Goal: Communication & Community: Share content

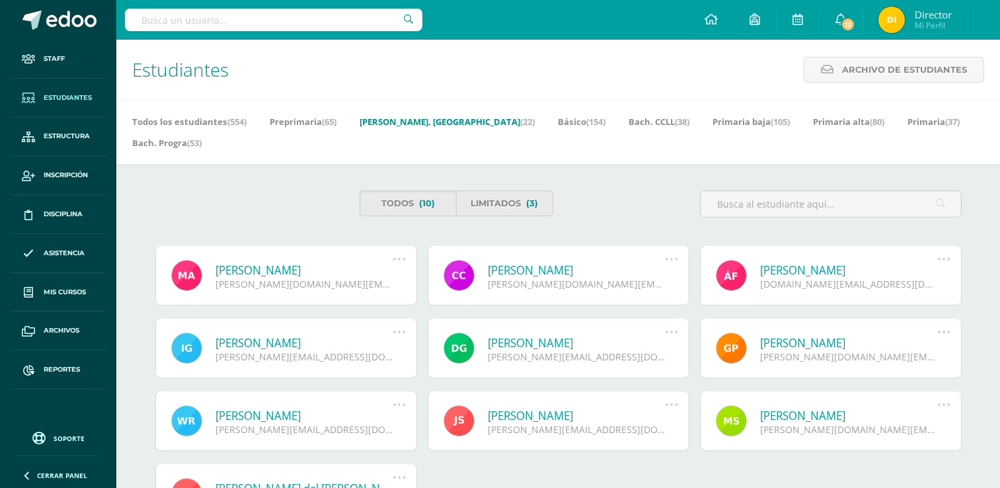
scroll to position [82, 0]
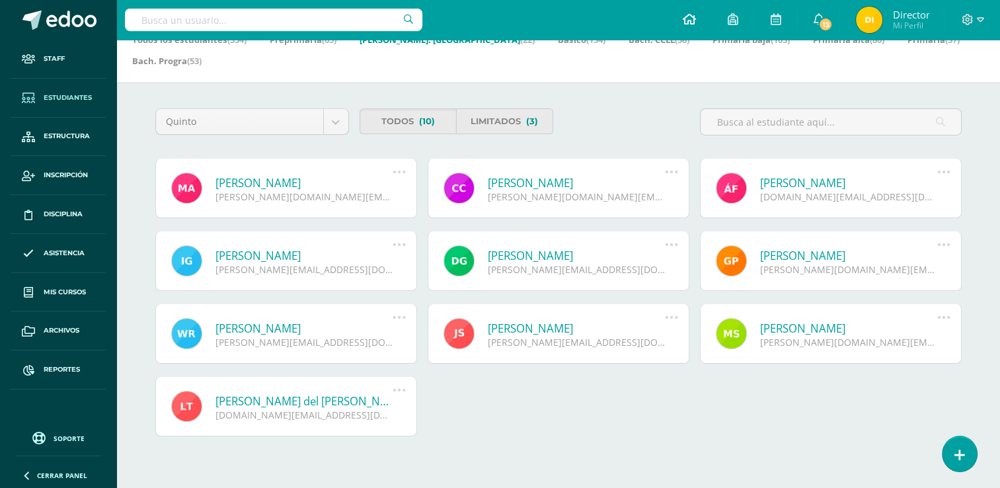
click at [687, 21] on icon at bounding box center [688, 19] width 13 height 12
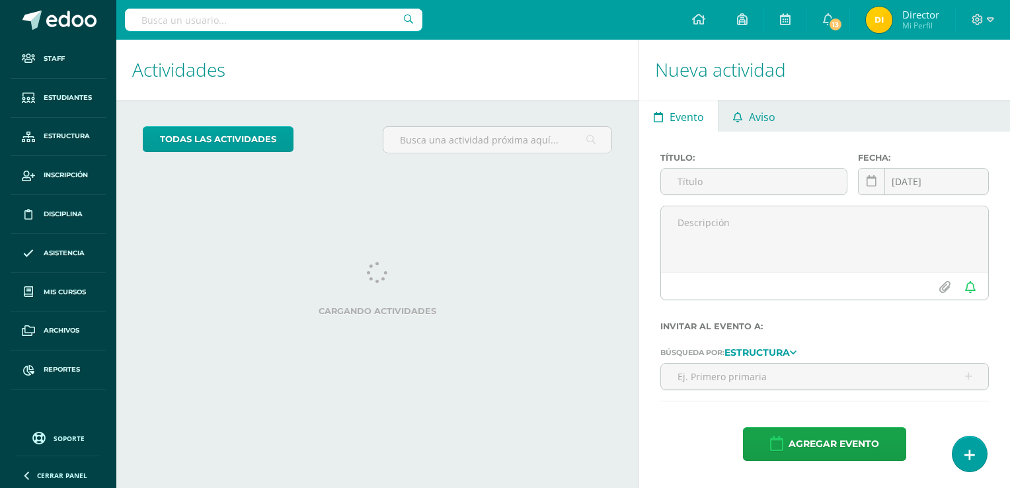
click at [763, 110] on span "Aviso" at bounding box center [762, 117] width 26 height 32
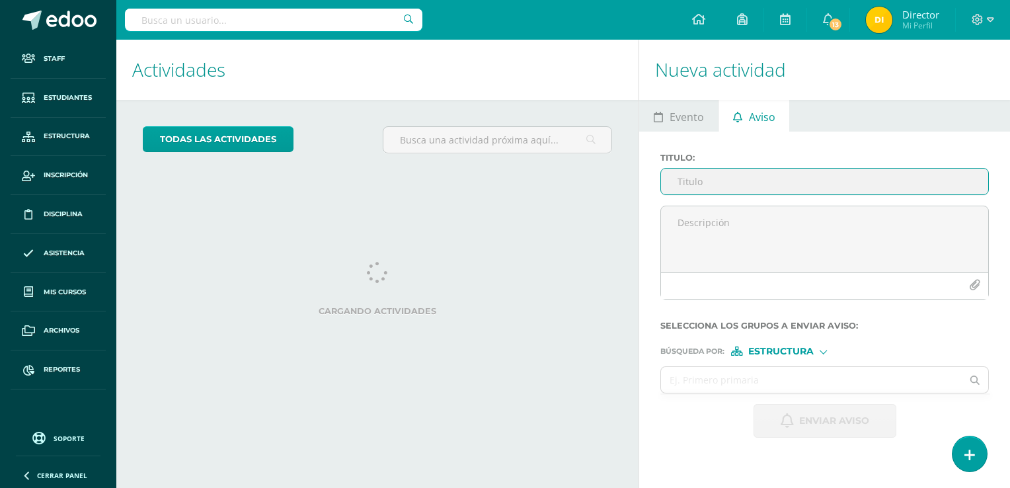
click at [747, 179] on input "Titulo :" at bounding box center [824, 182] width 327 height 26
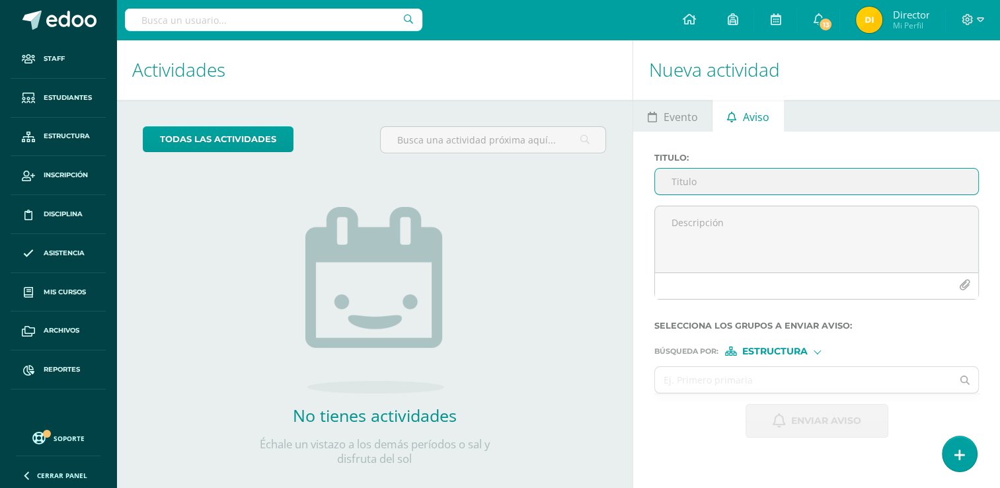
paste input "ENTREGA DE NOTAS - RECORDATORIO Y DETALLES"
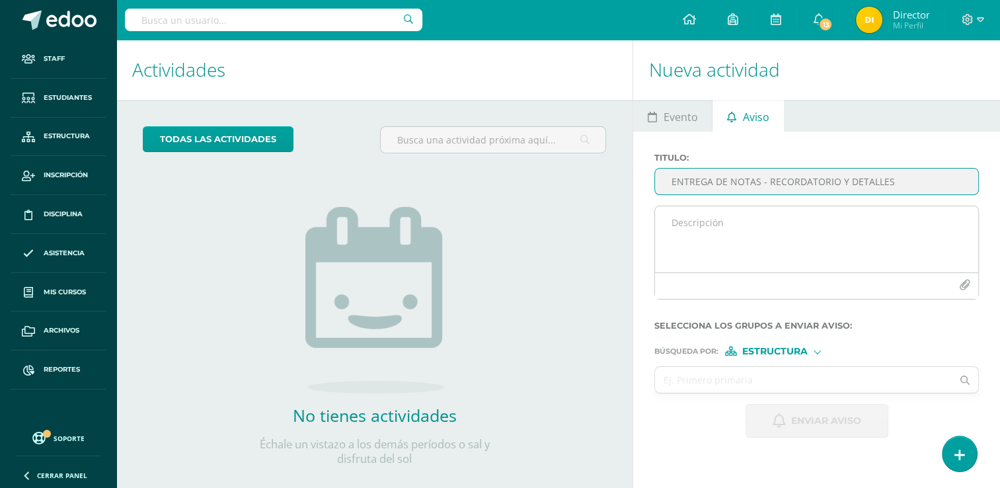
type input "ENTREGA DE NOTAS - RECORDATORIO Y DETALLES"
click at [719, 216] on textarea at bounding box center [816, 239] width 323 height 66
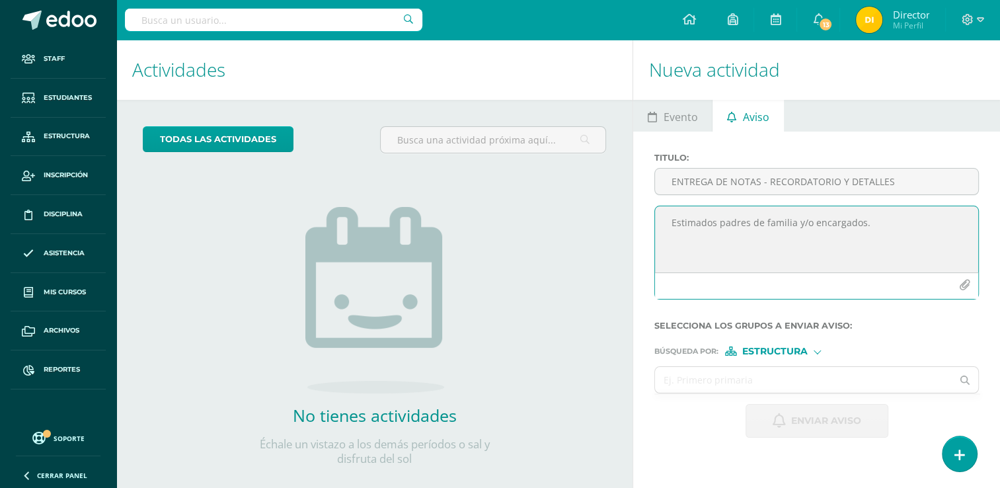
click at [710, 252] on textarea "Estimados padres de familia y/o encargados." at bounding box center [816, 239] width 323 height 66
click at [878, 225] on textarea "Estimados padres de familia y/o encargados." at bounding box center [816, 239] width 323 height 66
type textarea "Estimados padres de familia y/o encargados. Compartimos información a tomar en …"
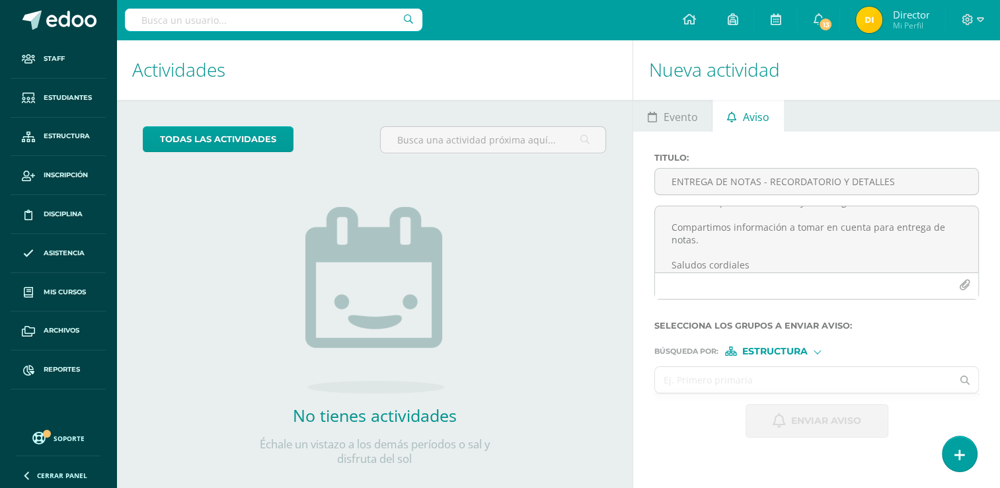
click at [841, 391] on input "text" at bounding box center [803, 380] width 297 height 26
type input "prekinder"
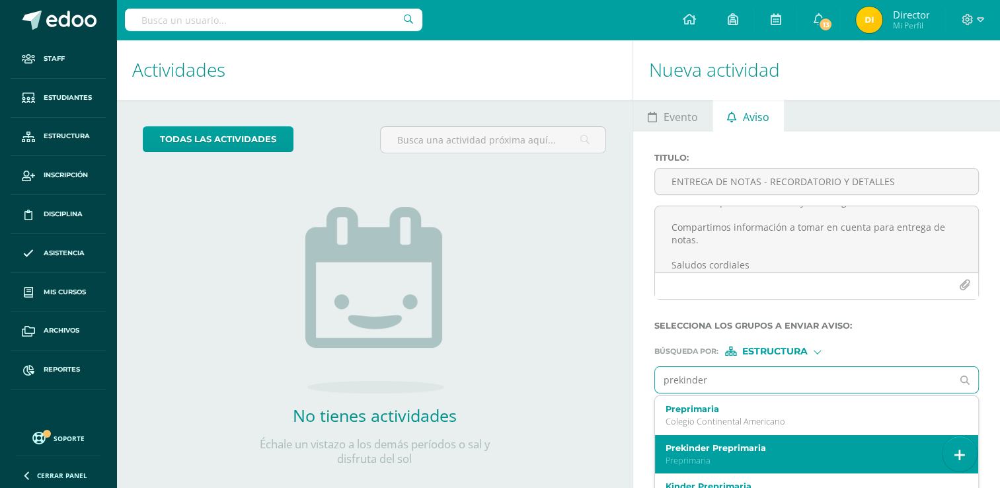
click at [796, 447] on label "Prekinder Preprimaria" at bounding box center [809, 448] width 289 height 10
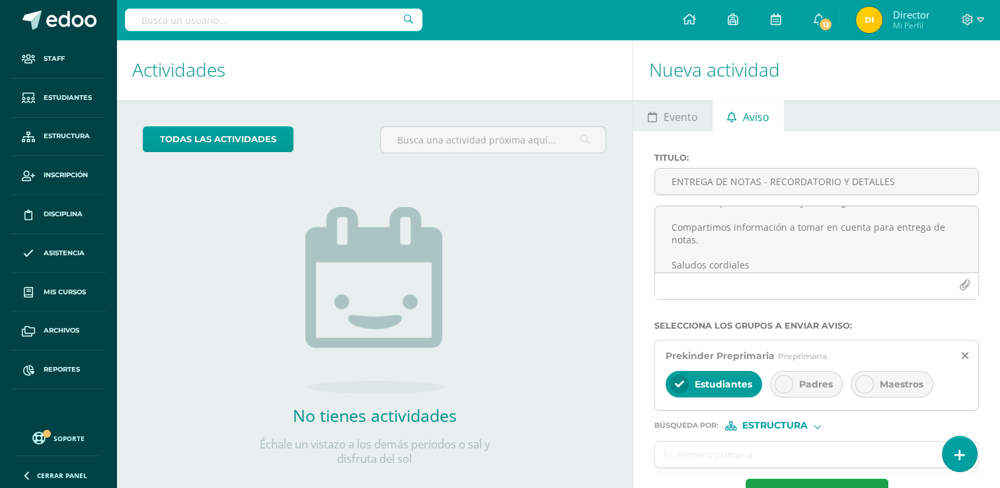
click at [809, 384] on span "Padres" at bounding box center [816, 384] width 34 height 12
click at [900, 385] on span "Maestros" at bounding box center [902, 384] width 44 height 12
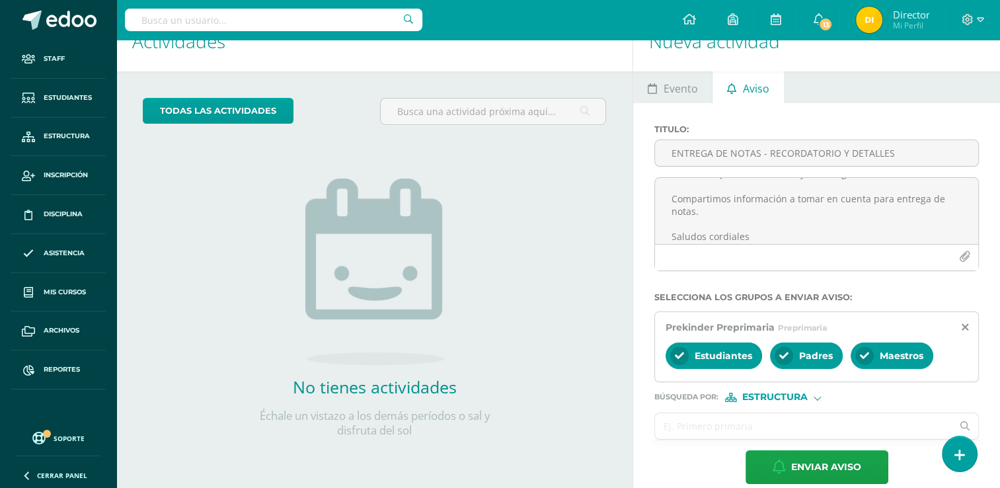
scroll to position [44, 0]
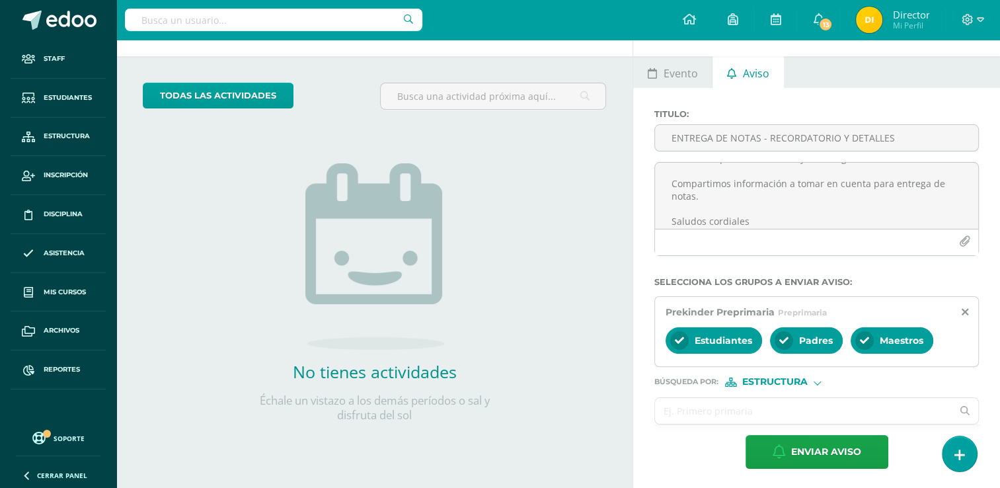
click at [694, 411] on input "text" at bounding box center [803, 411] width 297 height 26
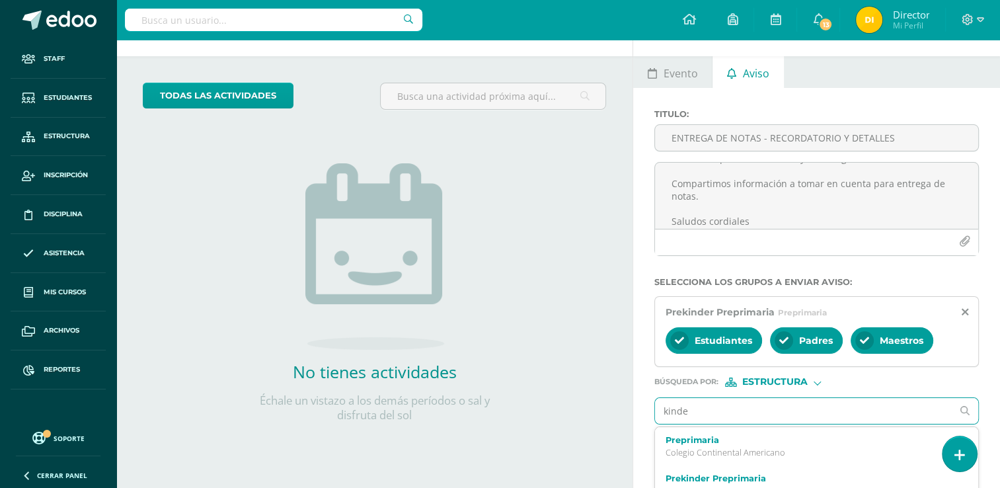
type input "kinder"
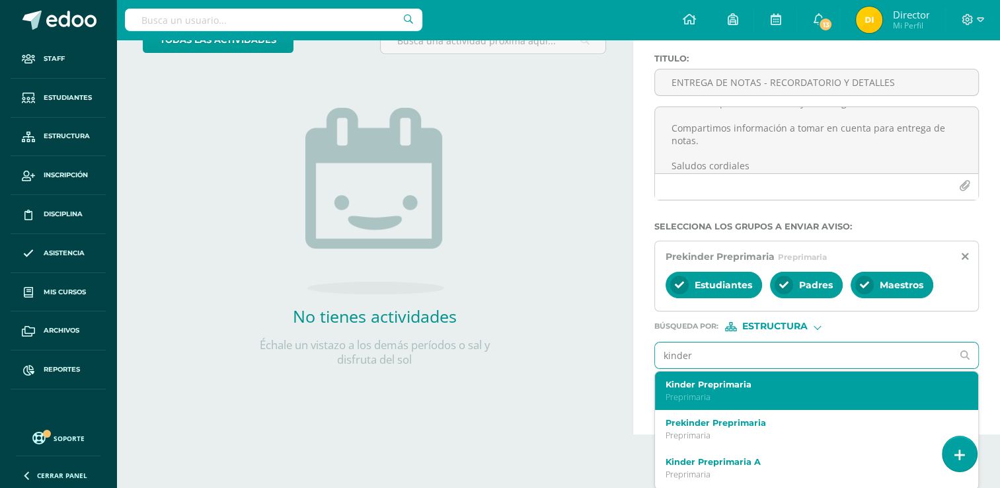
click at [730, 383] on label "Kinder Preprimaria" at bounding box center [809, 384] width 289 height 10
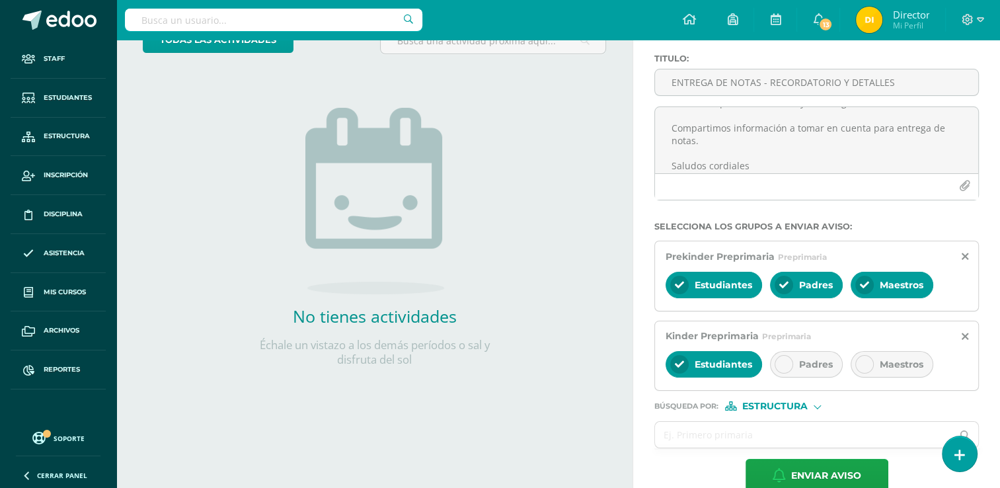
click at [804, 353] on div "Padres" at bounding box center [806, 364] width 73 height 26
click at [888, 363] on span "Maestros" at bounding box center [902, 364] width 44 height 12
click at [695, 437] on input "text" at bounding box center [803, 435] width 297 height 26
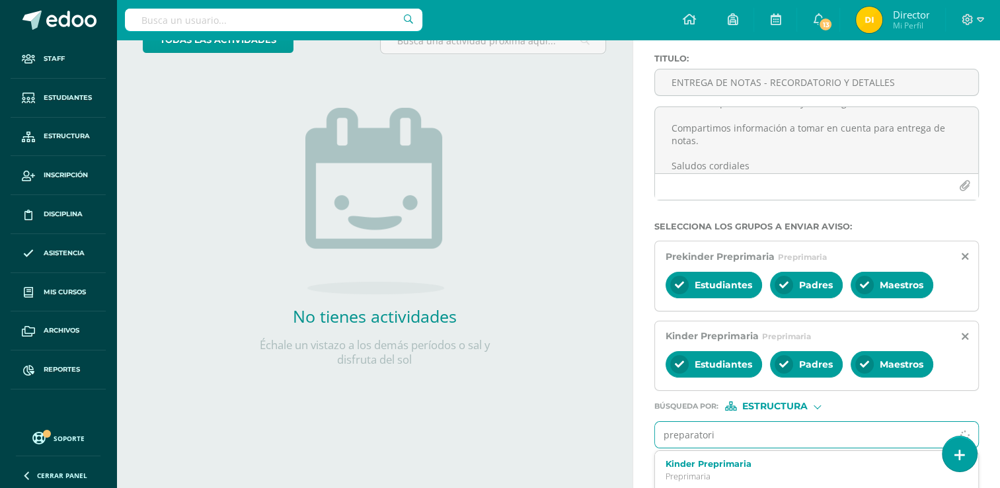
type input "preparatoria"
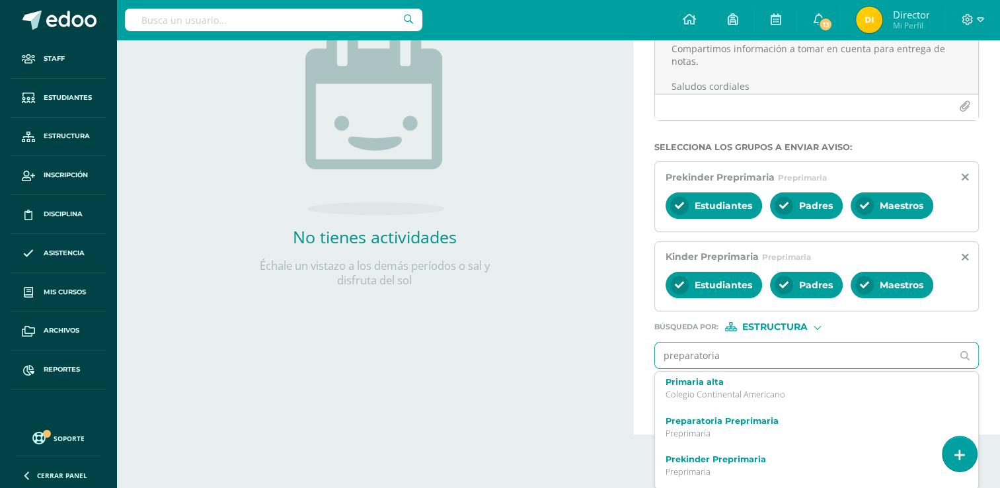
scroll to position [116, 0]
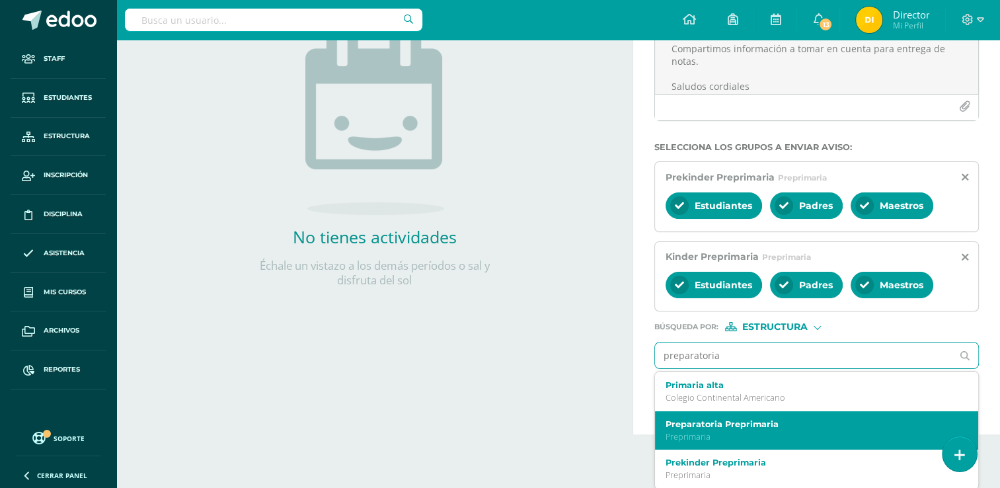
click at [738, 424] on label "Preparatoria Preprimaria" at bounding box center [809, 424] width 289 height 10
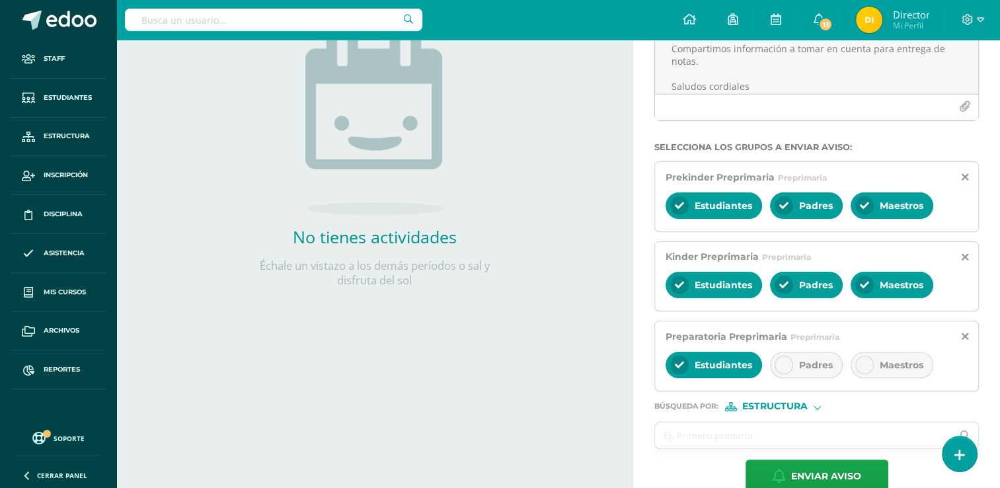
scroll to position [0, 0]
click at [796, 360] on div "Padres" at bounding box center [806, 365] width 73 height 26
click at [891, 370] on div "Maestros" at bounding box center [892, 365] width 83 height 26
click at [814, 436] on input "text" at bounding box center [803, 435] width 297 height 26
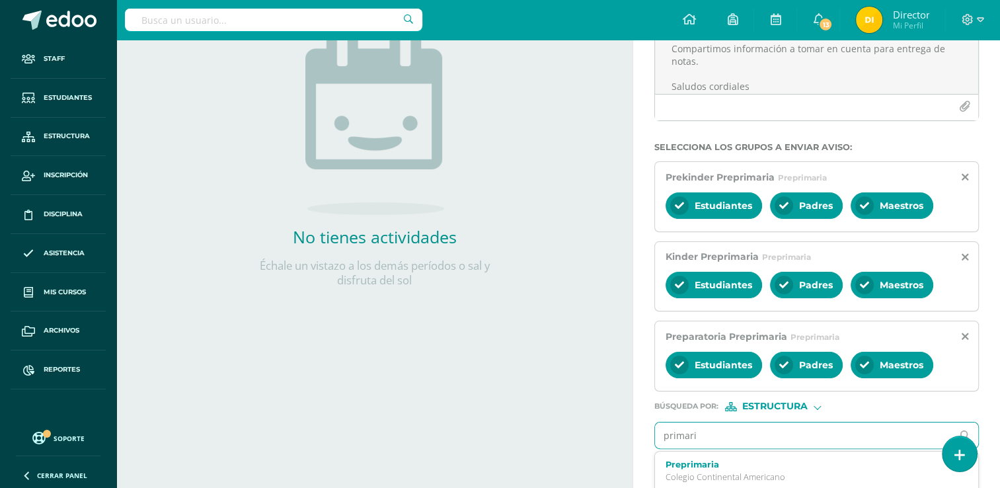
type input "primaria"
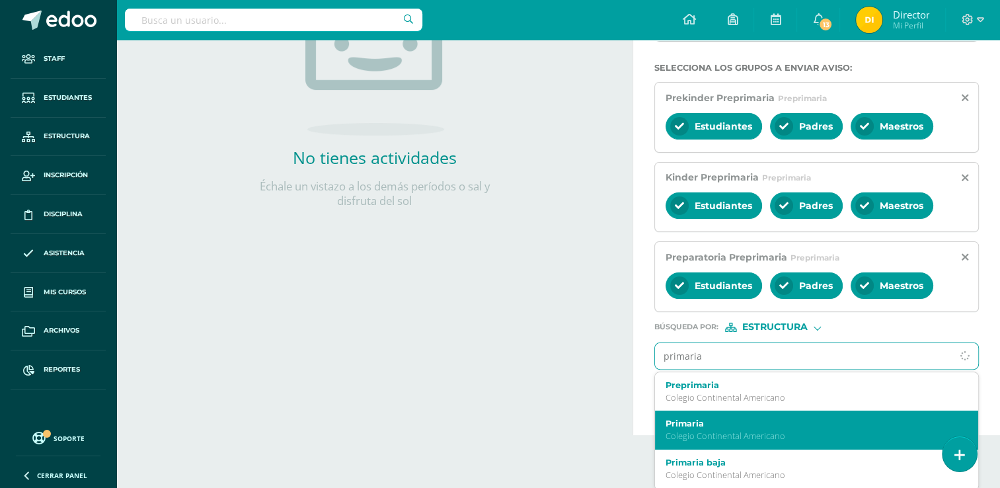
click at [814, 431] on p "Colegio Continental Americano" at bounding box center [809, 435] width 289 height 11
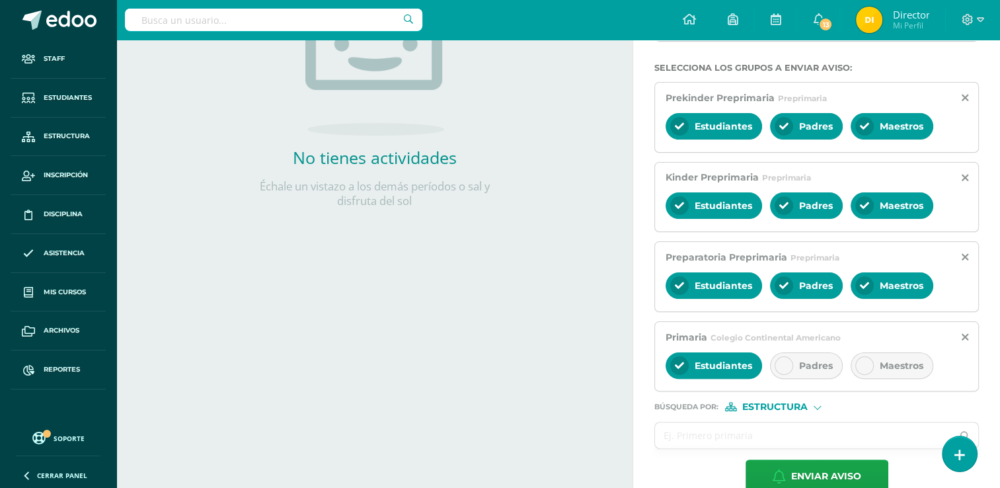
click at [806, 368] on span "Padres" at bounding box center [816, 366] width 34 height 12
click at [893, 363] on span "Maestros" at bounding box center [902, 366] width 44 height 12
click at [771, 433] on input "text" at bounding box center [803, 435] width 297 height 26
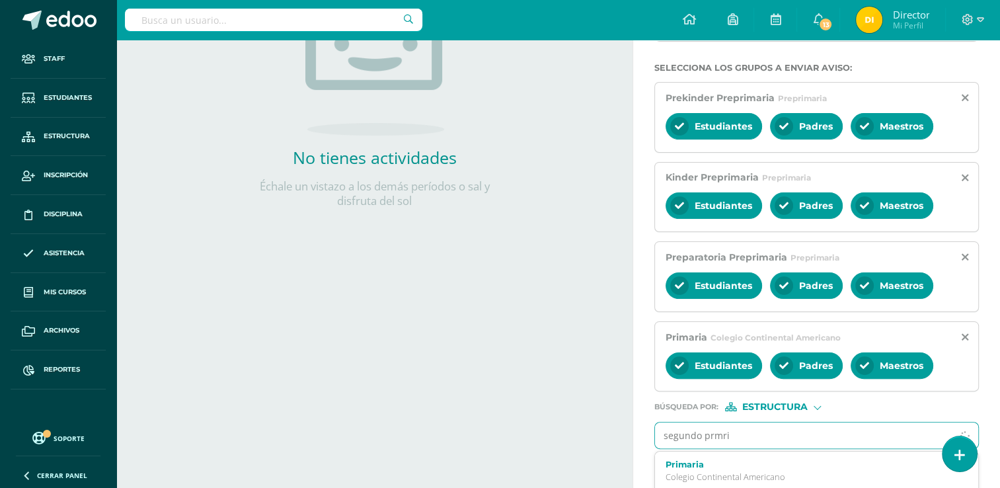
type input "segundo prmria"
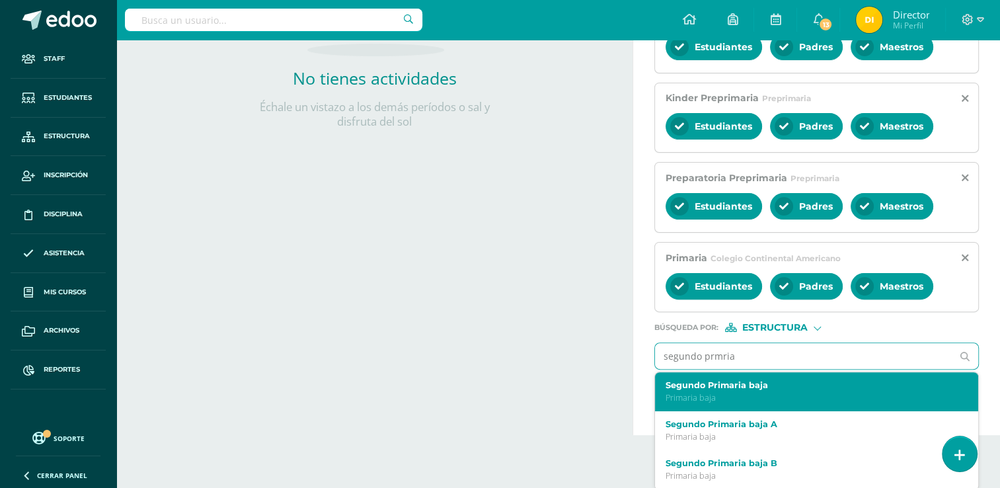
click at [772, 400] on div "Segundo Primaria baja Primaria baja" at bounding box center [816, 391] width 323 height 39
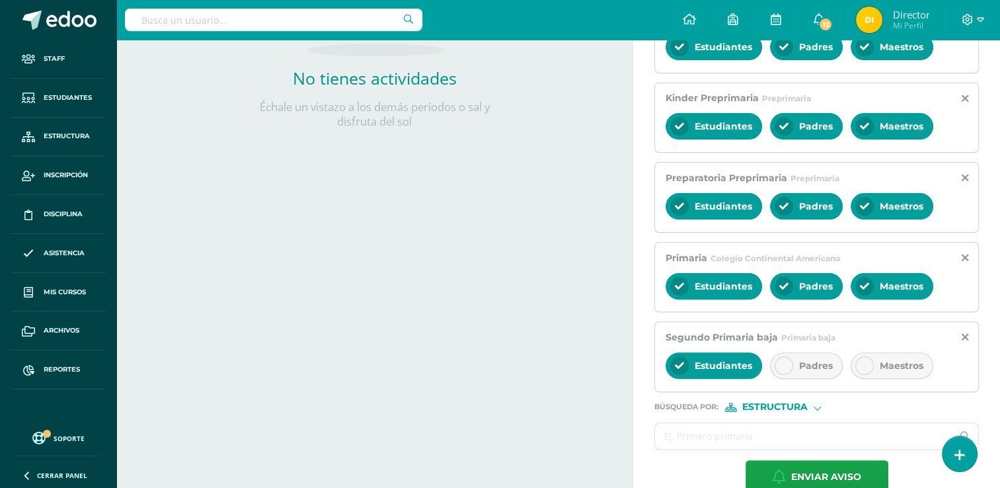
click at [822, 365] on span "Padres" at bounding box center [816, 366] width 34 height 12
click at [873, 360] on div "Maestros" at bounding box center [892, 365] width 83 height 26
click at [787, 436] on input "text" at bounding box center [803, 436] width 297 height 26
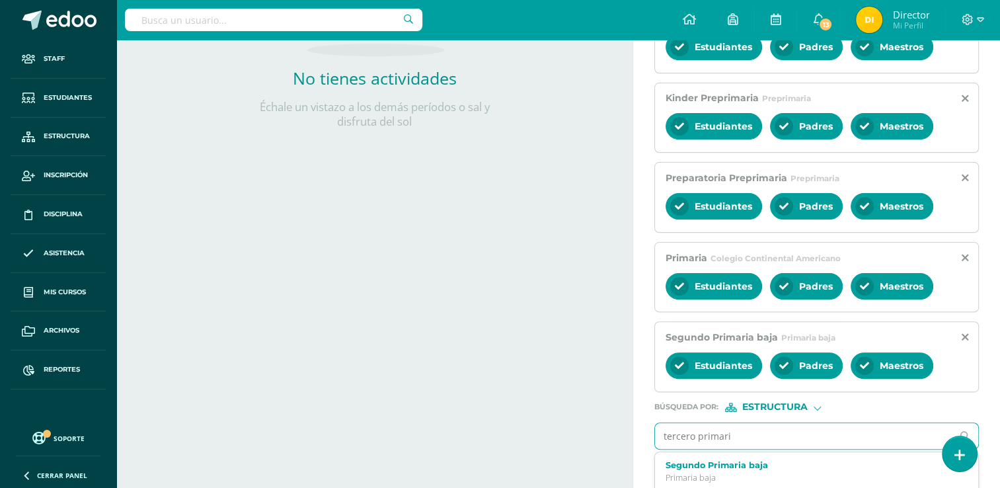
type input "tercero primaria"
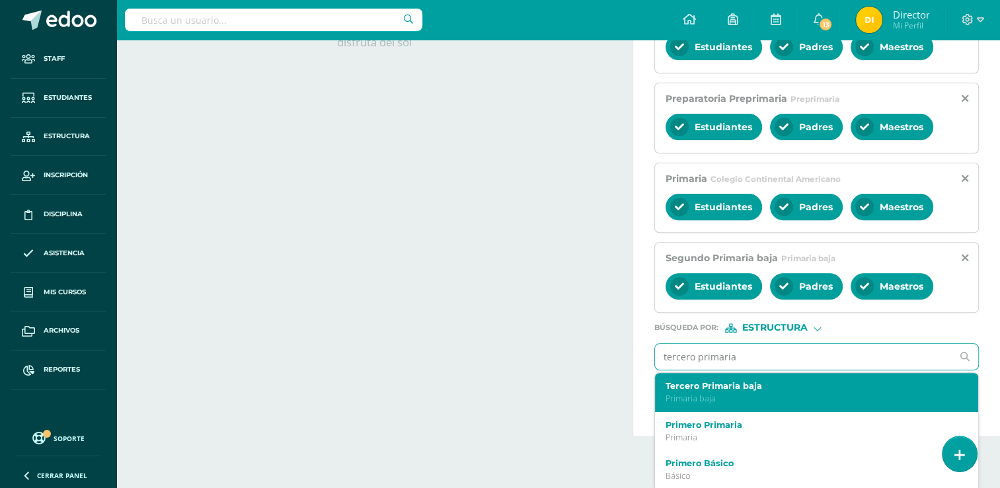
click at [759, 404] on div "Tercero Primaria baja Primaria baja" at bounding box center [816, 392] width 323 height 39
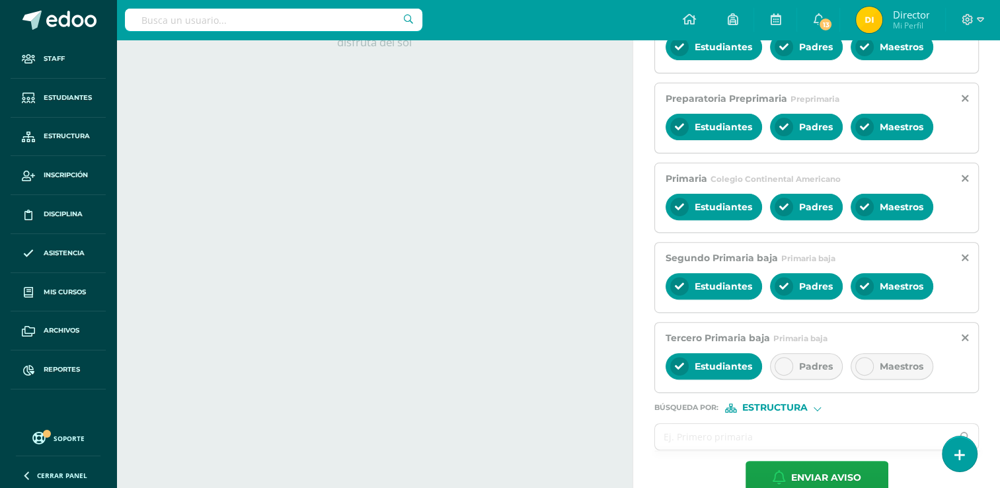
click at [821, 364] on span "Padres" at bounding box center [816, 366] width 34 height 12
click at [909, 362] on span "Maestros" at bounding box center [902, 366] width 44 height 12
click at [845, 429] on input "text" at bounding box center [803, 437] width 297 height 26
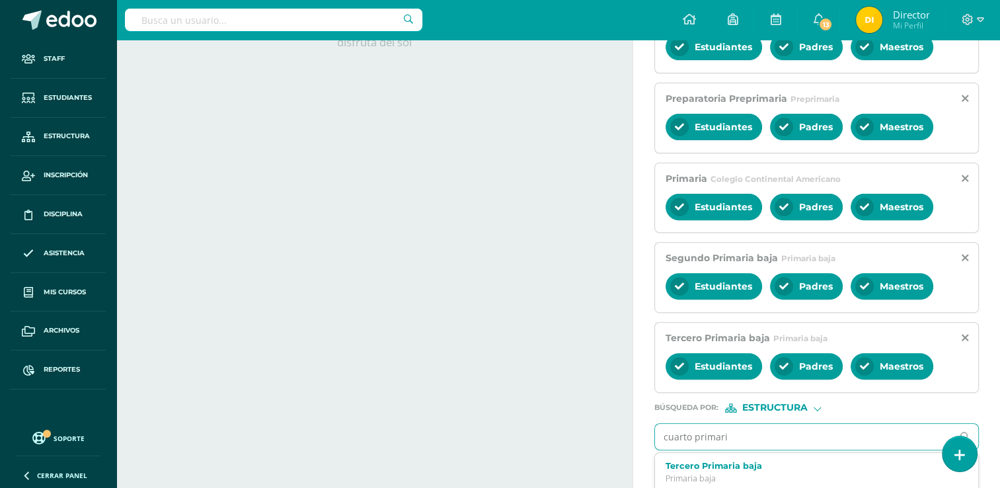
type input "cuarto primaria"
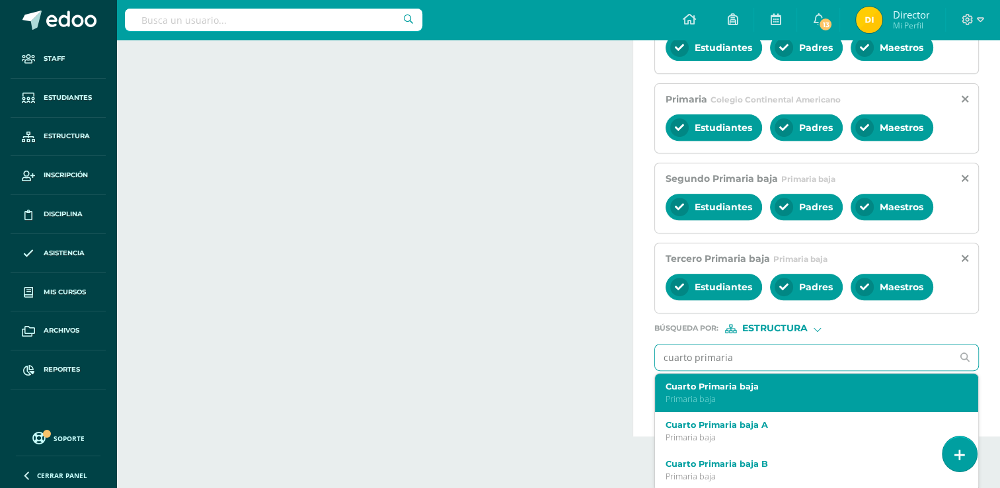
click at [819, 400] on p "Primaria baja" at bounding box center [809, 398] width 289 height 11
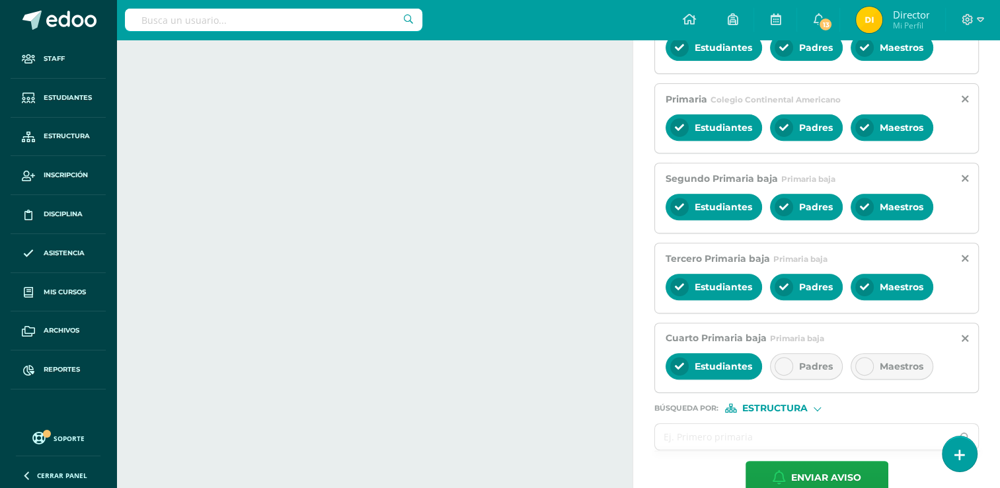
click at [814, 365] on span "Padres" at bounding box center [816, 366] width 34 height 12
click at [880, 363] on span "Maestros" at bounding box center [902, 366] width 44 height 12
click at [833, 432] on input "text" at bounding box center [803, 437] width 297 height 26
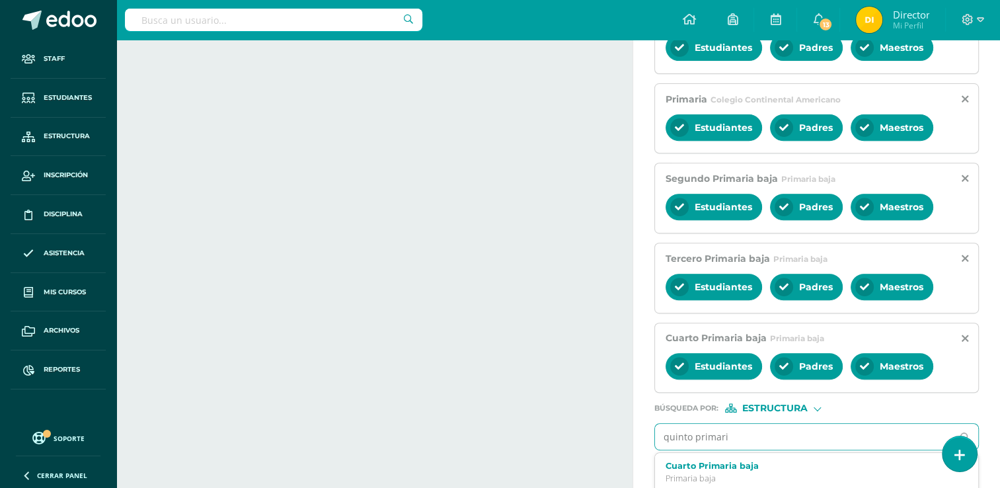
type input "quinto primaria"
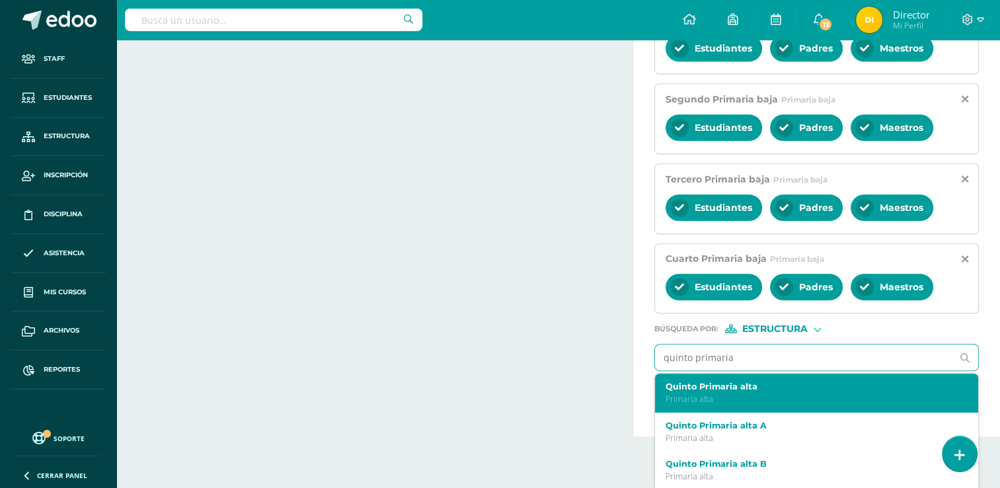
click at [811, 393] on p "Primaria alta" at bounding box center [809, 398] width 289 height 11
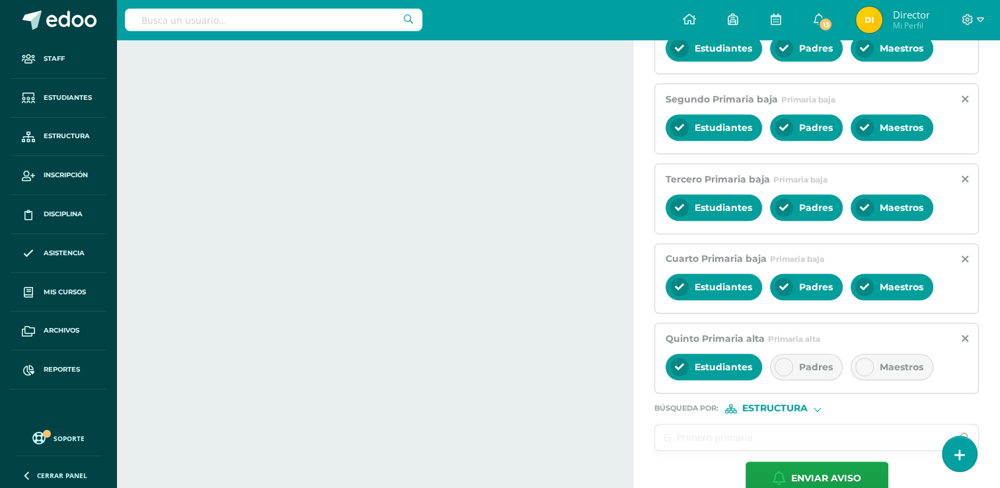
click at [801, 373] on div "Padres" at bounding box center [806, 367] width 73 height 26
click at [869, 373] on div "Maestros" at bounding box center [892, 367] width 83 height 26
click at [817, 439] on input "text" at bounding box center [803, 437] width 297 height 26
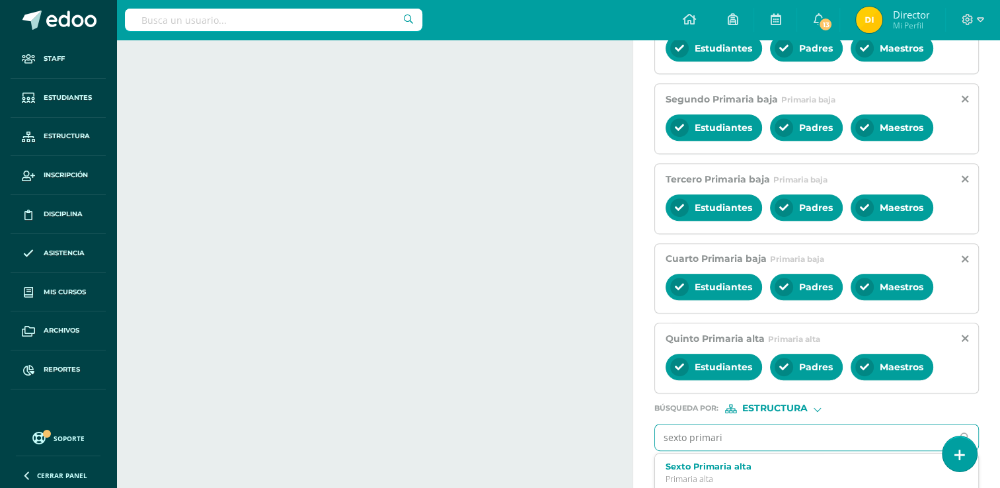
type input "sexto primaria"
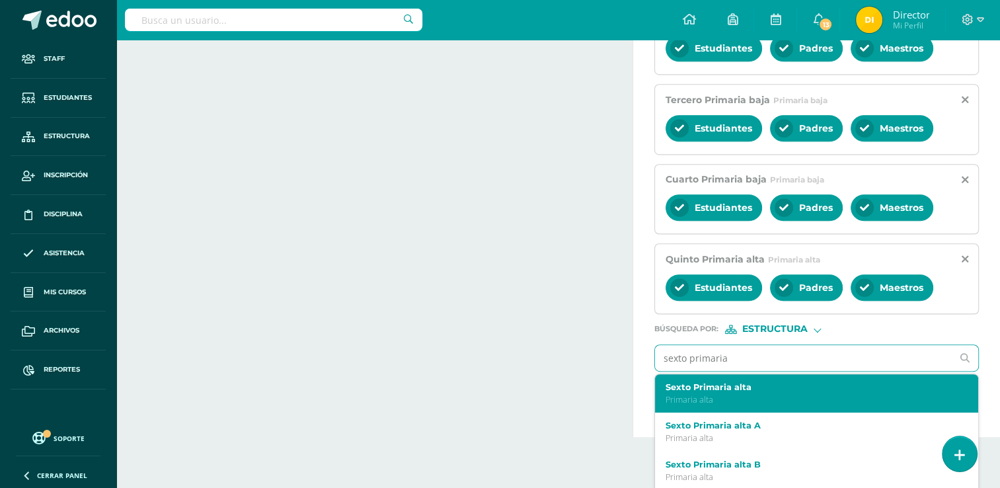
click at [814, 403] on div "Sexto Primaria alta Primaria alta" at bounding box center [816, 393] width 323 height 39
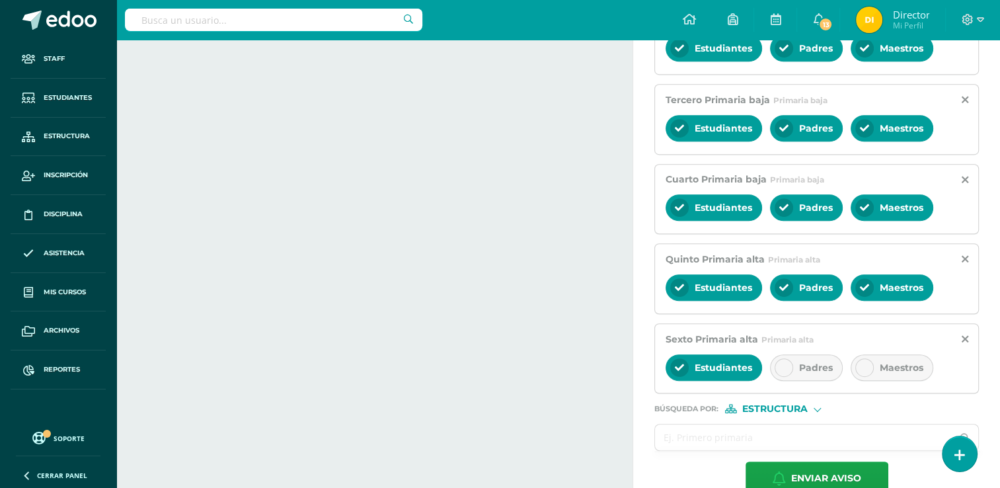
click at [802, 363] on span "Padres" at bounding box center [816, 367] width 34 height 12
click at [847, 353] on div "Estudiantes Padres Maestros" at bounding box center [816, 369] width 302 height 32
click at [860, 363] on icon at bounding box center [864, 367] width 9 height 9
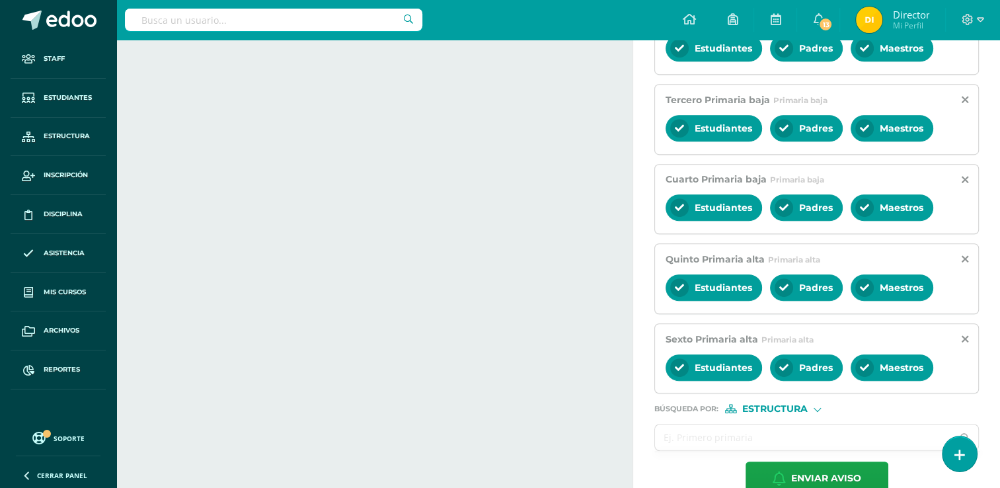
click at [706, 451] on ul at bounding box center [817, 451] width 326 height 1
click at [696, 436] on input "text" at bounding box center [803, 437] width 297 height 26
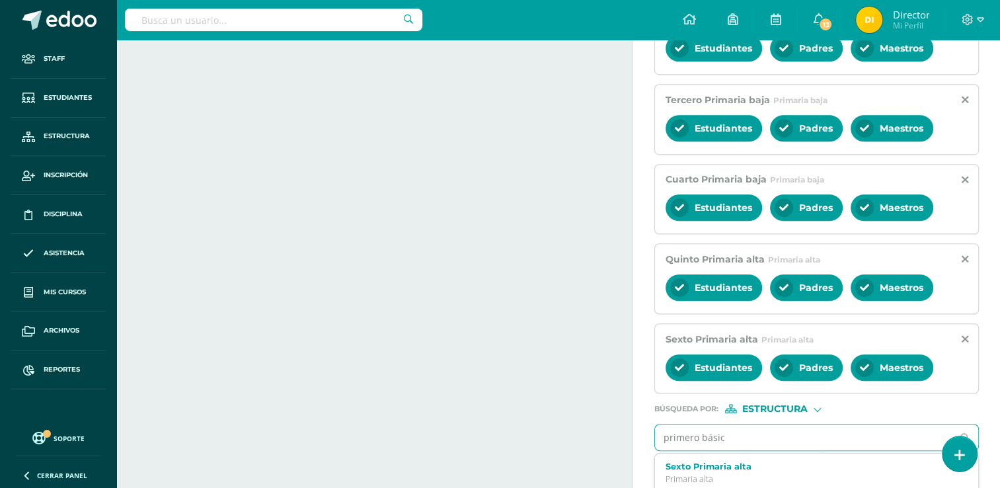
type input "primero básico"
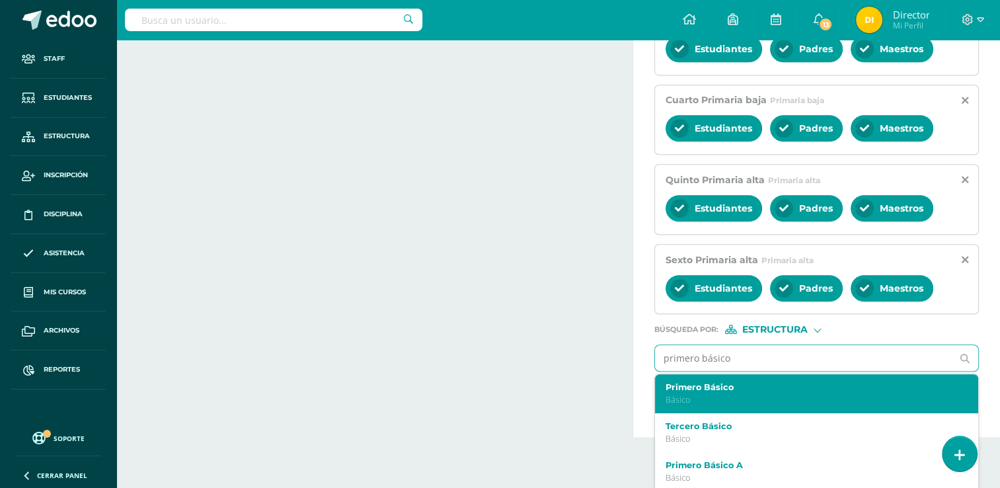
click at [699, 401] on div "Primero Básico Básico" at bounding box center [816, 393] width 323 height 39
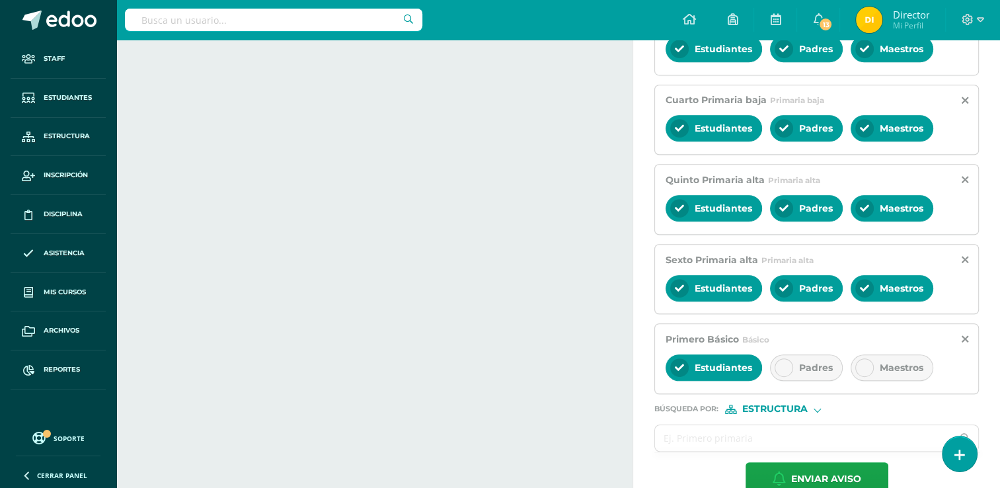
click at [815, 367] on span "Padres" at bounding box center [816, 367] width 34 height 12
click at [886, 365] on span "Maestros" at bounding box center [902, 367] width 44 height 12
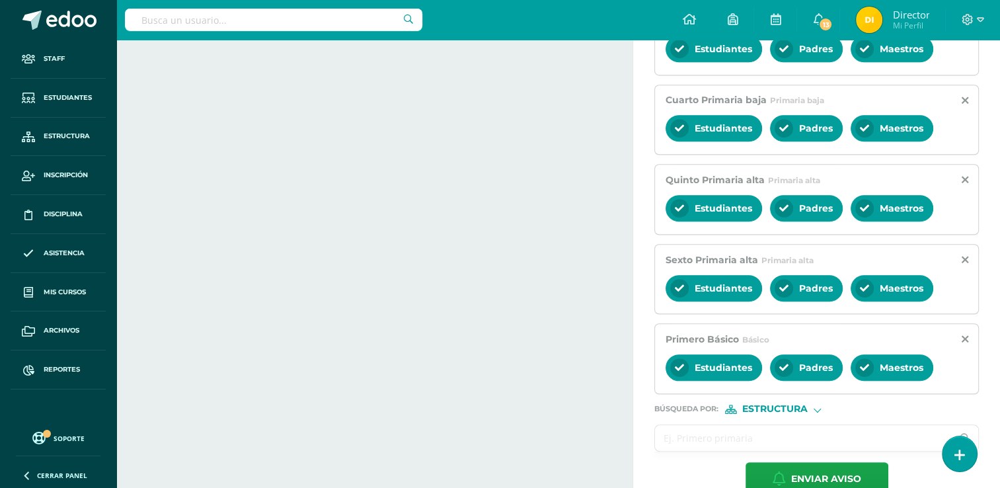
click at [714, 435] on input "text" at bounding box center [803, 438] width 297 height 26
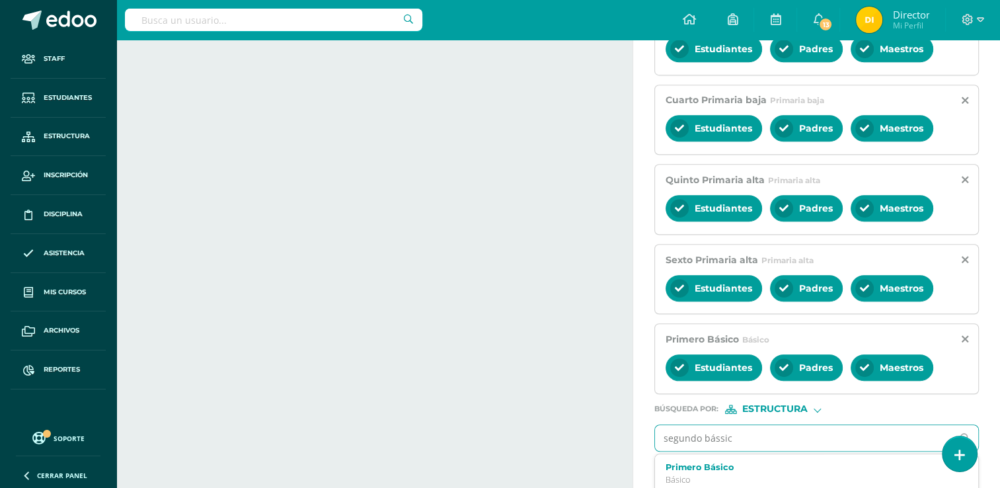
type input "segundo bássico"
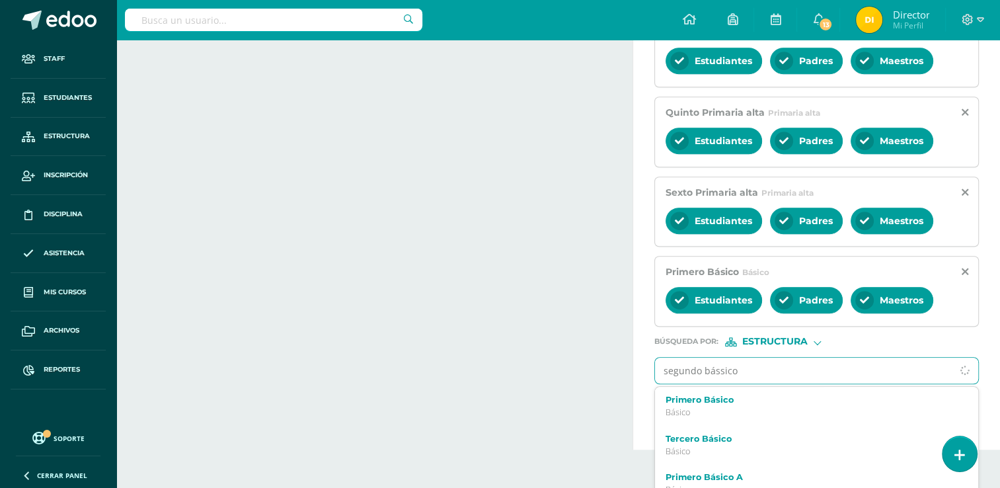
scroll to position [813, 0]
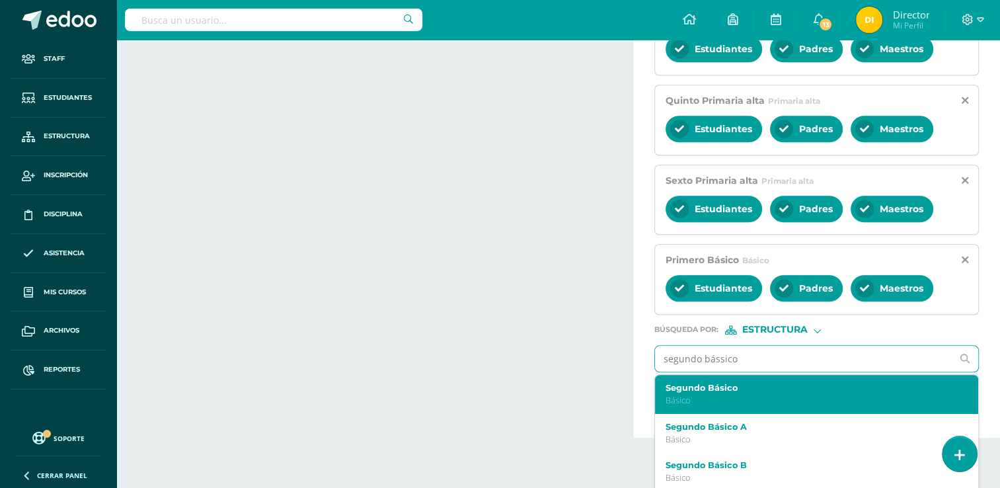
click at [722, 398] on p "Básico" at bounding box center [809, 400] width 289 height 11
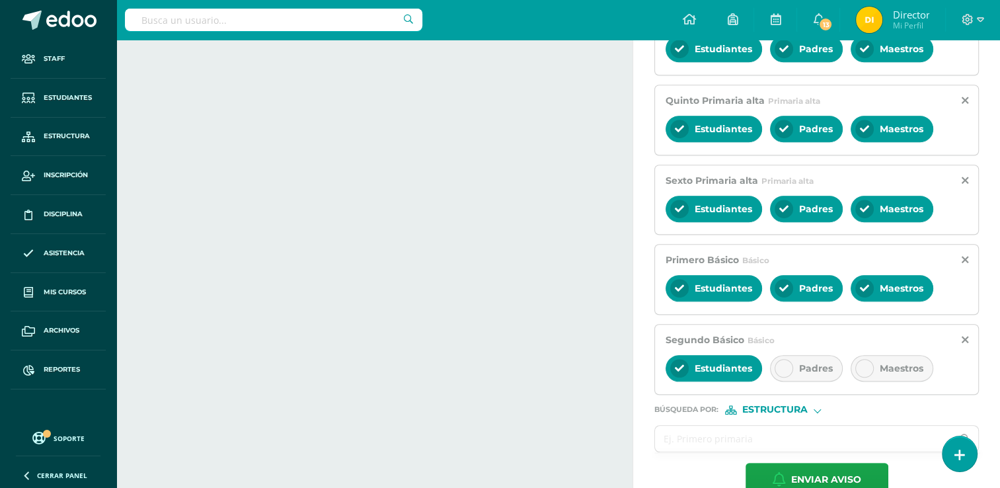
click at [796, 366] on div "Padres" at bounding box center [806, 368] width 73 height 26
click at [903, 367] on span "Maestros" at bounding box center [902, 368] width 44 height 12
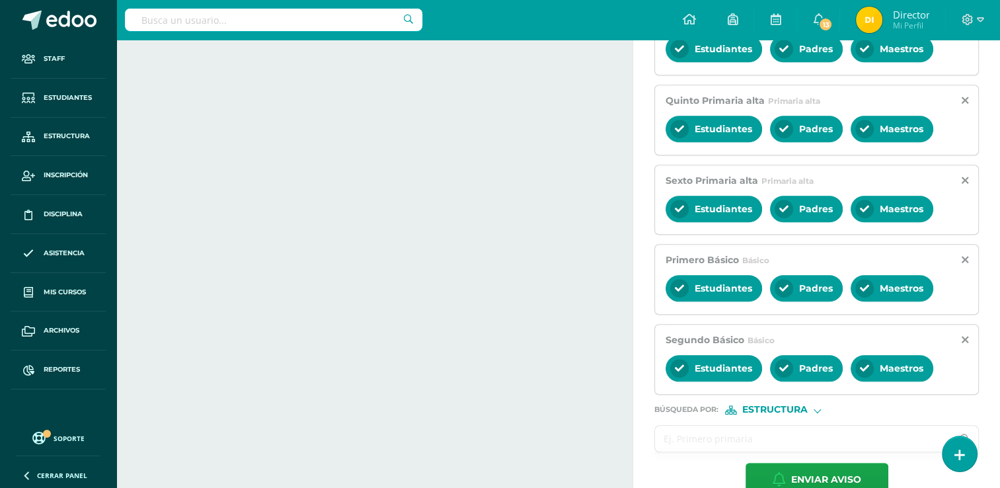
click at [765, 437] on input "text" at bounding box center [803, 439] width 297 height 26
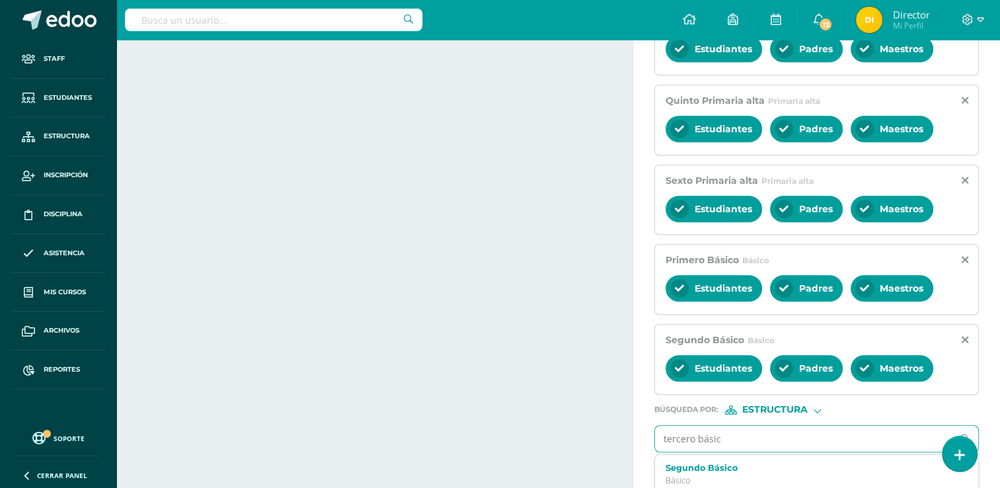
type input "tercero básico"
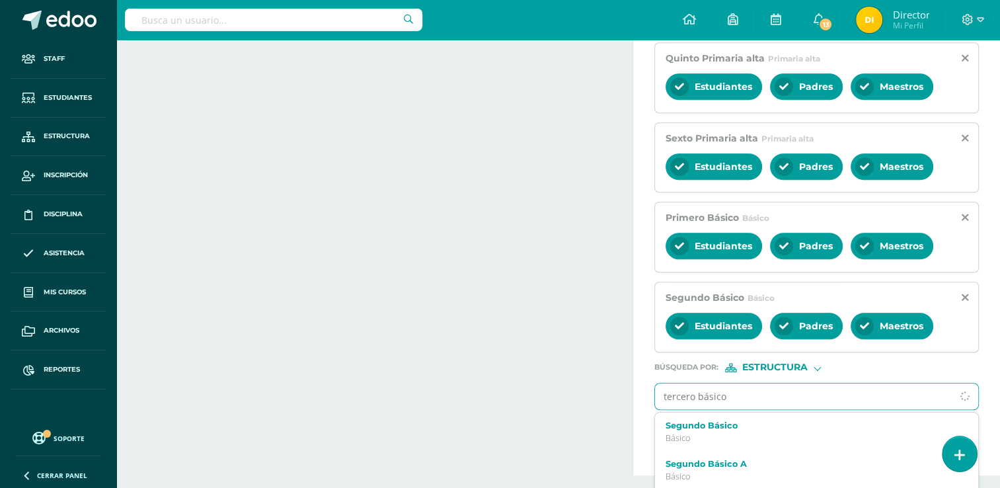
scroll to position [892, 0]
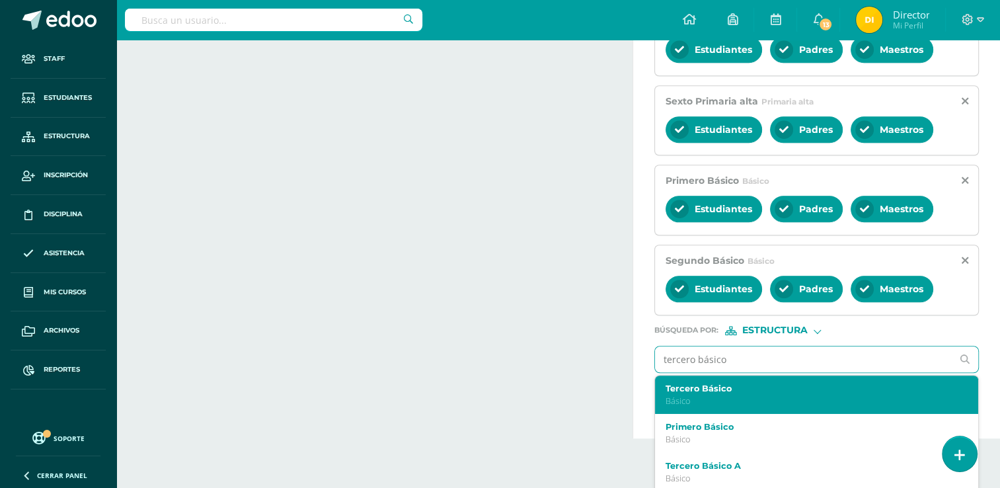
click at [770, 398] on p "Básico" at bounding box center [809, 400] width 289 height 11
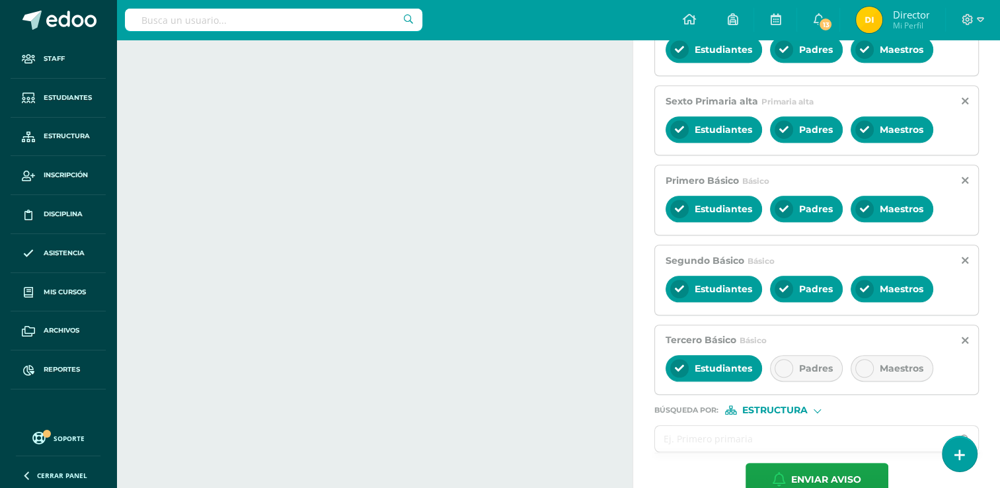
click at [806, 369] on div "Padres" at bounding box center [806, 368] width 73 height 26
click at [880, 367] on span "Maestros" at bounding box center [902, 368] width 44 height 12
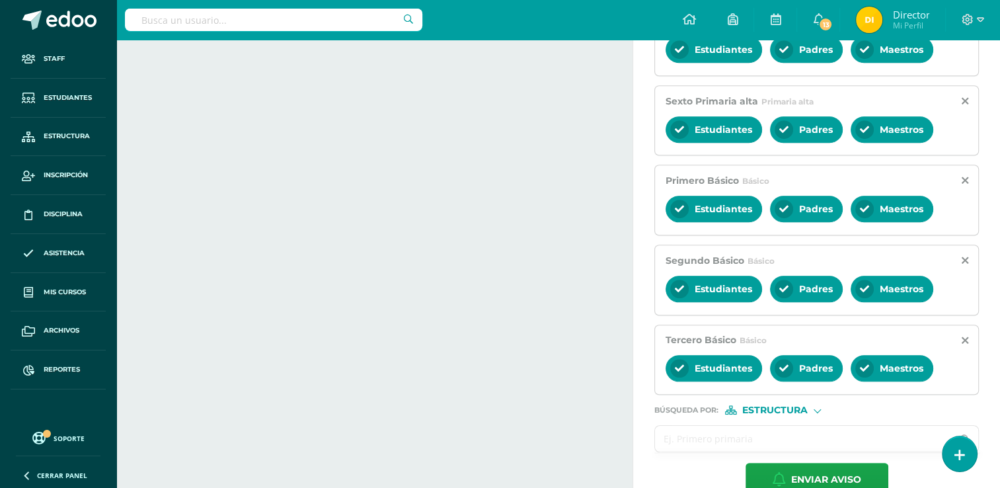
click at [817, 432] on input "text" at bounding box center [803, 439] width 297 height 26
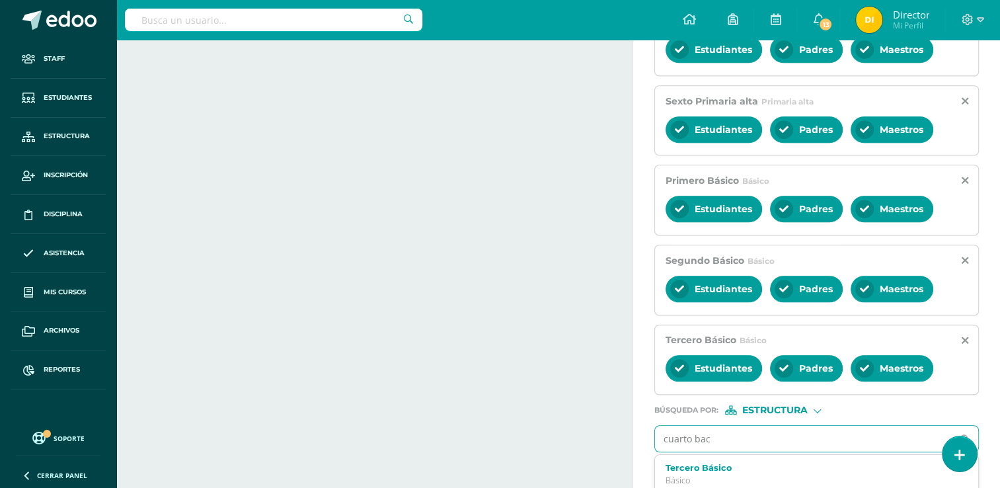
type input "cuarto [PERSON_NAME]"
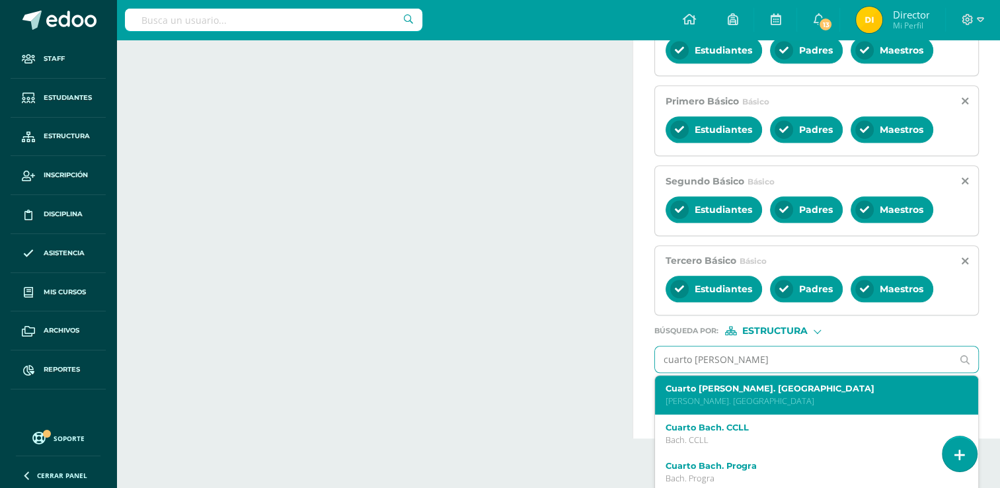
click at [794, 395] on p "[PERSON_NAME]. [GEOGRAPHIC_DATA]" at bounding box center [809, 400] width 289 height 11
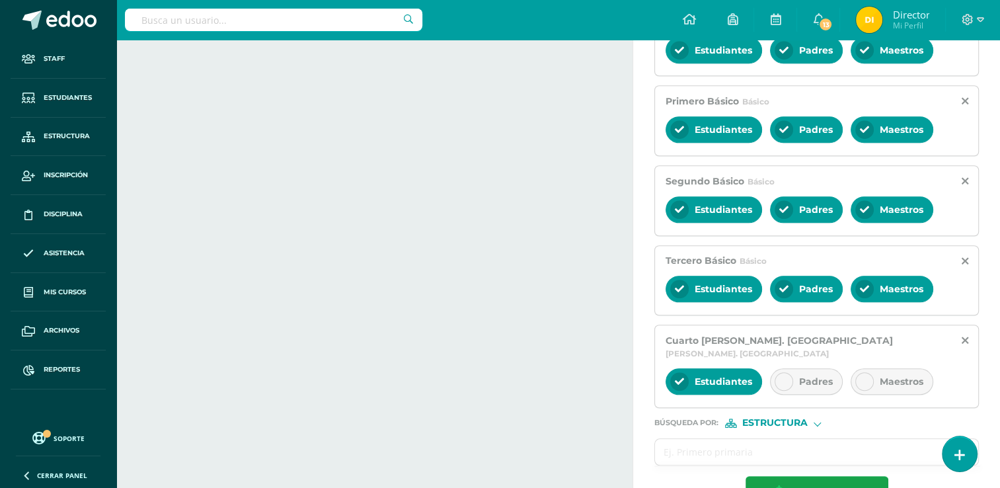
click at [818, 371] on div "Padres" at bounding box center [806, 381] width 73 height 26
click at [897, 375] on span "Maestros" at bounding box center [902, 381] width 44 height 12
click at [856, 444] on input "text" at bounding box center [803, 452] width 297 height 26
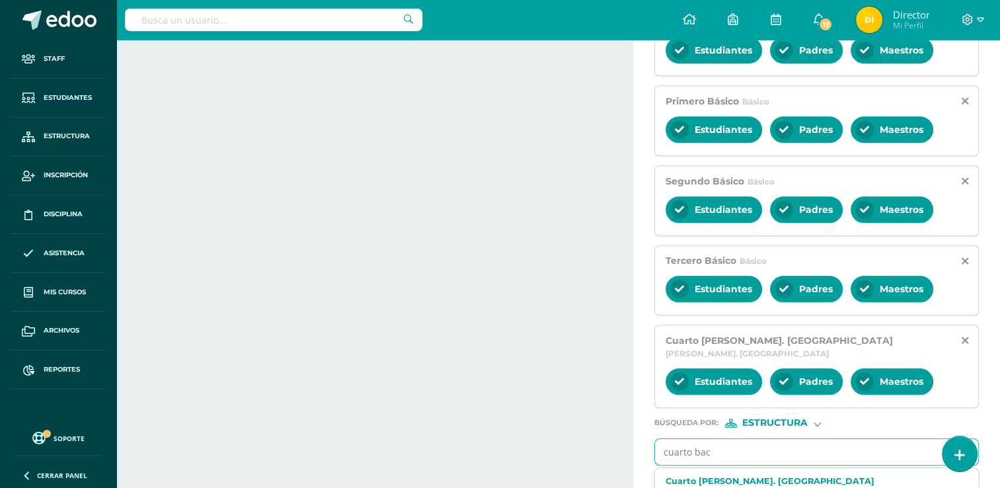
type input "cuarto [PERSON_NAME]"
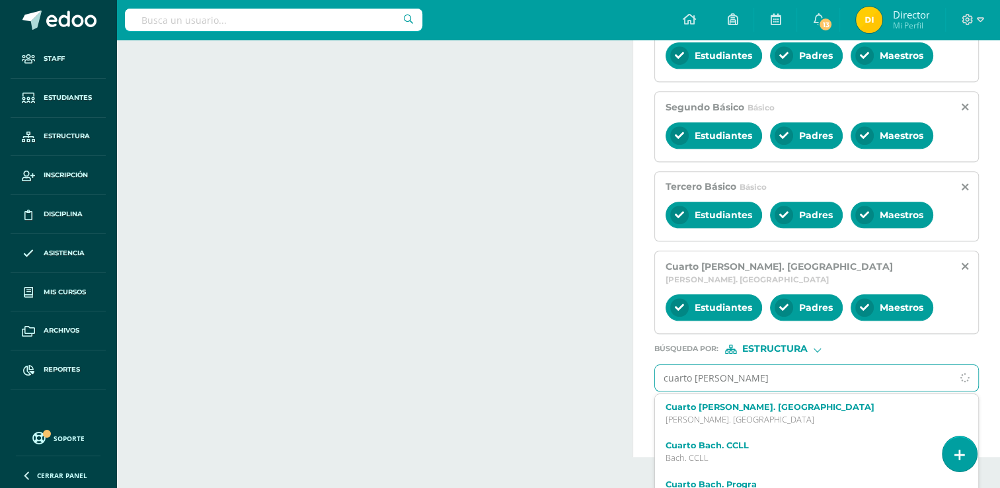
scroll to position [1051, 0]
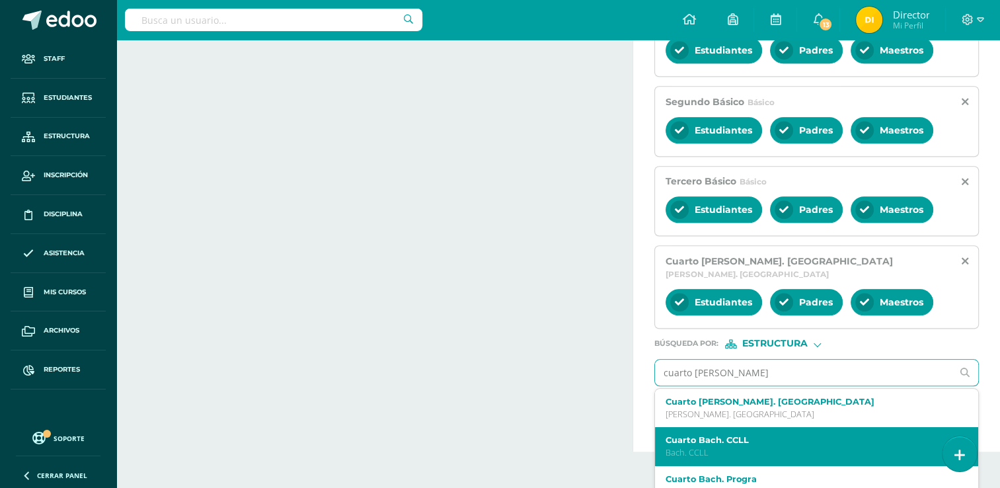
click at [823, 439] on div "Cuarto [PERSON_NAME]. CCLL [PERSON_NAME]. CCLL" at bounding box center [816, 446] width 323 height 39
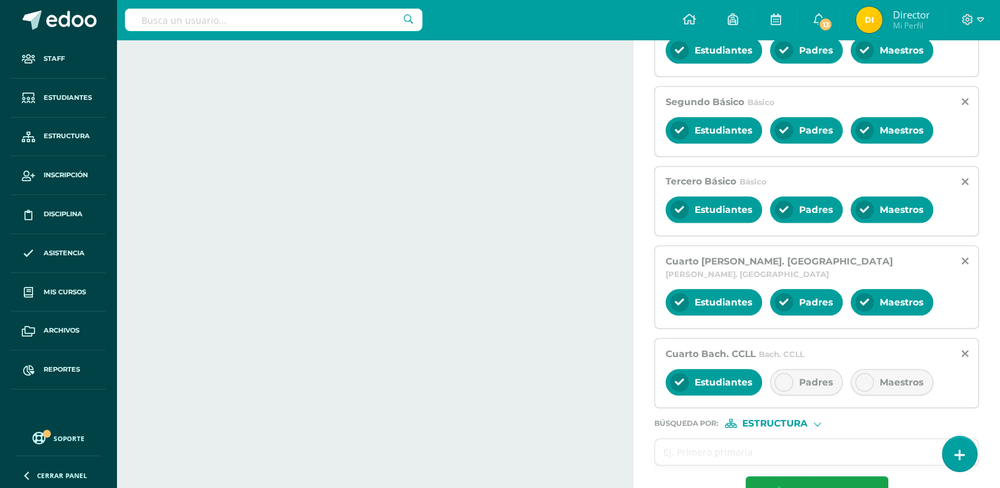
click at [801, 374] on div "Padres" at bounding box center [806, 382] width 73 height 26
click at [909, 377] on div "Estudiantes Padres Maestros" at bounding box center [816, 383] width 302 height 32
click at [863, 377] on icon at bounding box center [864, 381] width 9 height 9
click at [822, 439] on input "text" at bounding box center [803, 452] width 297 height 26
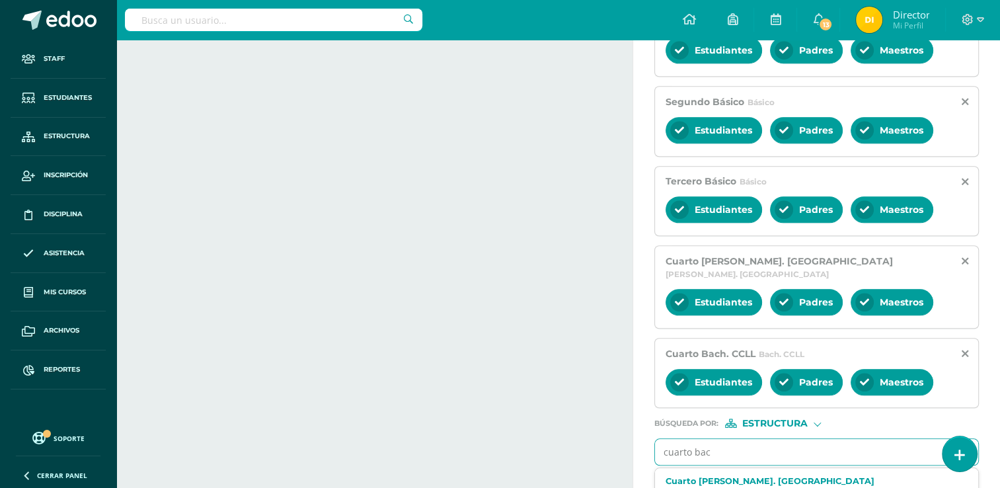
type input "cuarto [PERSON_NAME]"
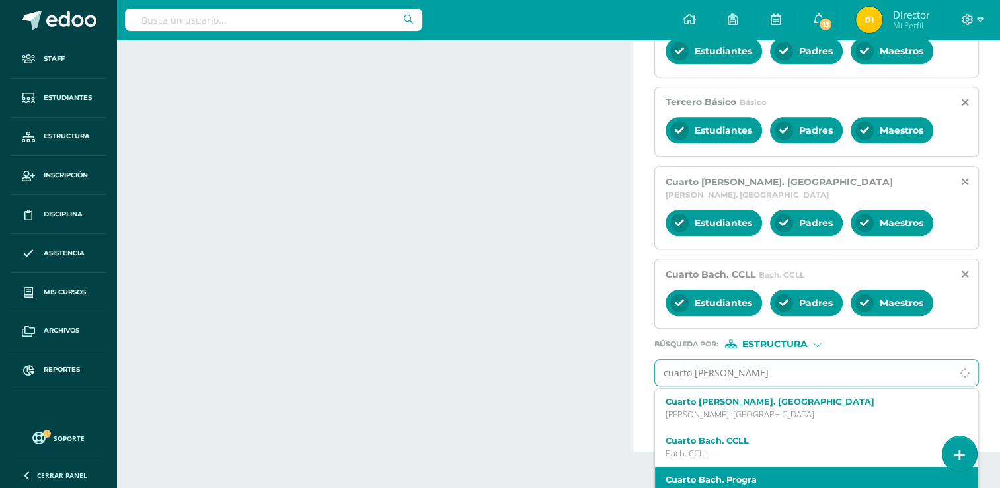
click at [801, 486] on p "Bach. Progra" at bounding box center [809, 491] width 289 height 11
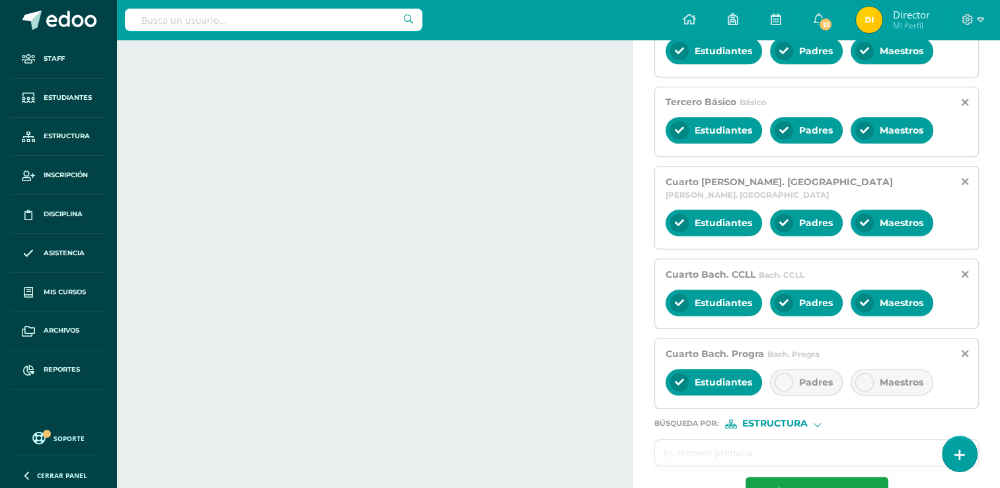
click at [809, 376] on span "Padres" at bounding box center [816, 382] width 34 height 12
click at [875, 369] on div "Maestros" at bounding box center [892, 382] width 83 height 26
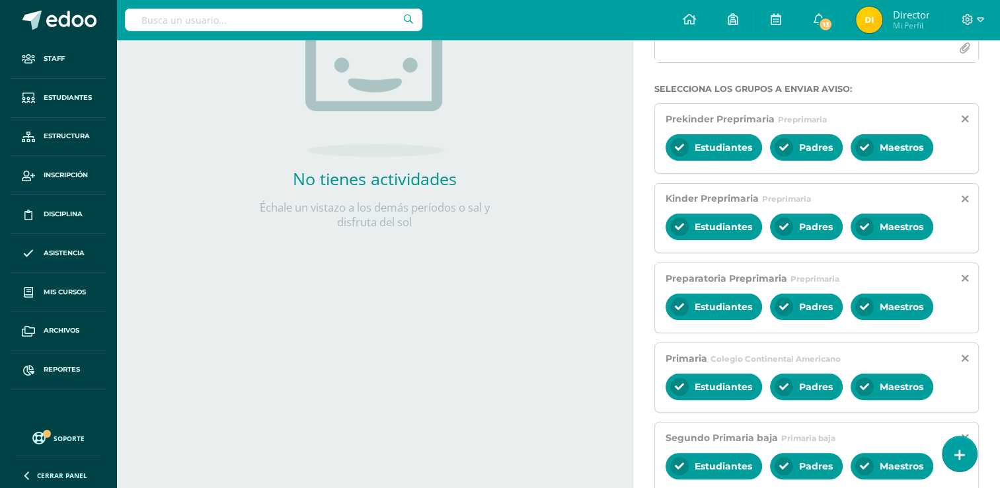
scroll to position [0, 0]
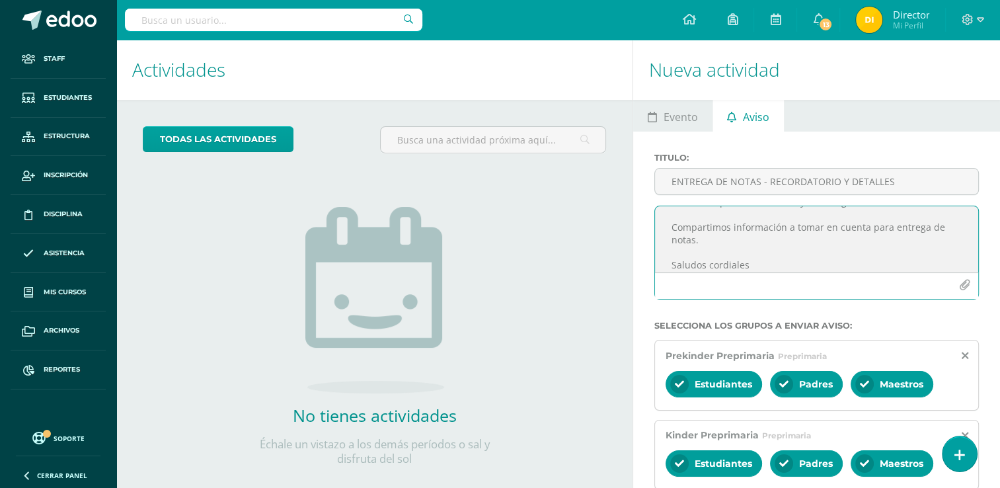
click at [962, 283] on icon "button" at bounding box center [964, 285] width 11 height 11
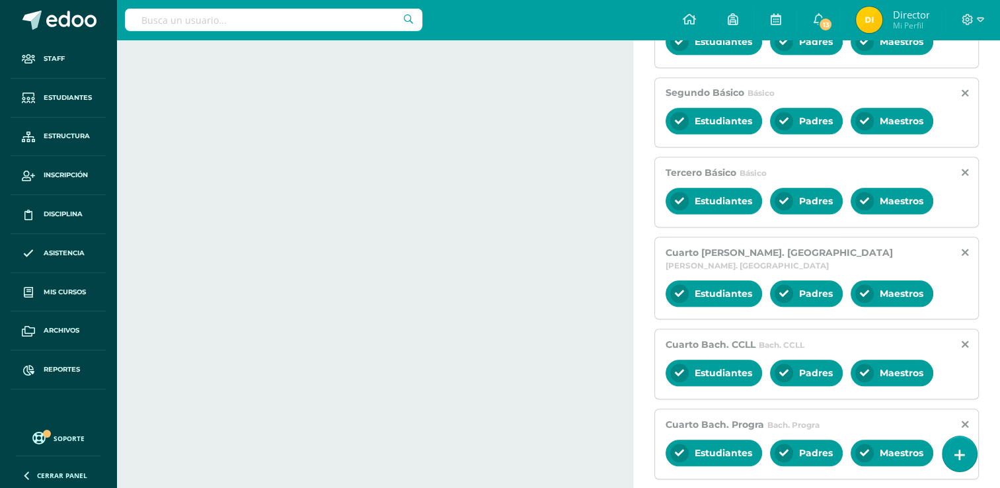
scroll to position [1186, 0]
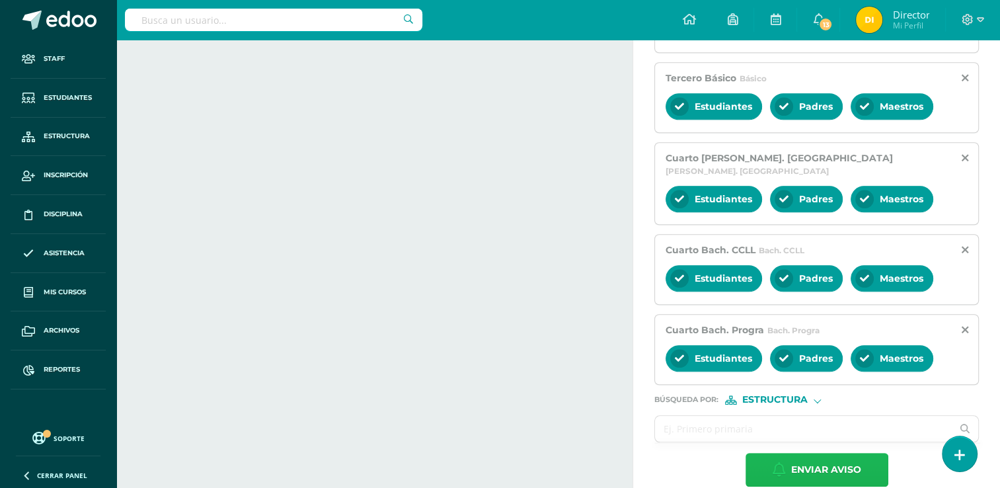
click at [793, 453] on span "Enviar aviso" at bounding box center [826, 469] width 70 height 32
